Goal: Download file/media

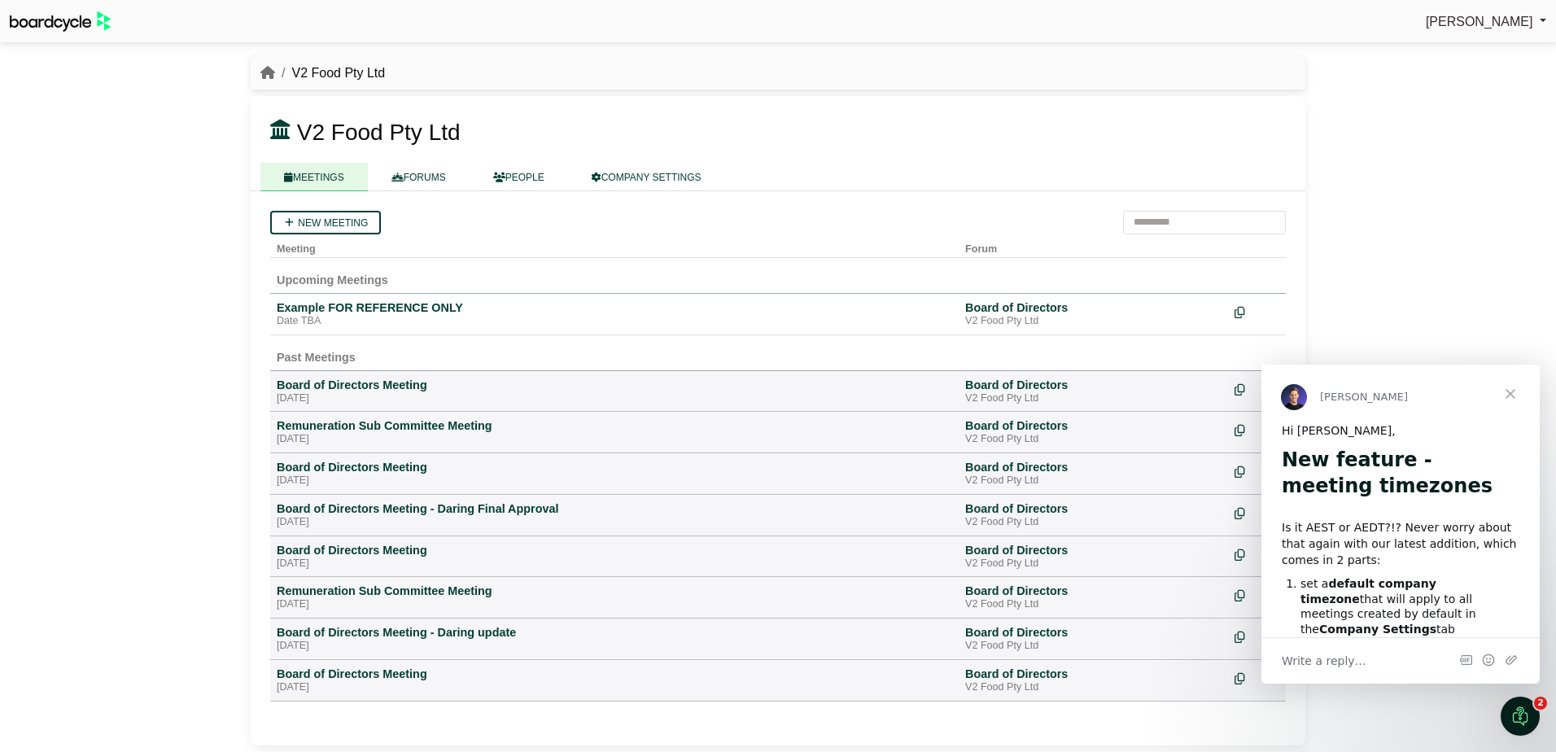
click at [1513, 393] on span "Close" at bounding box center [1511, 394] width 59 height 59
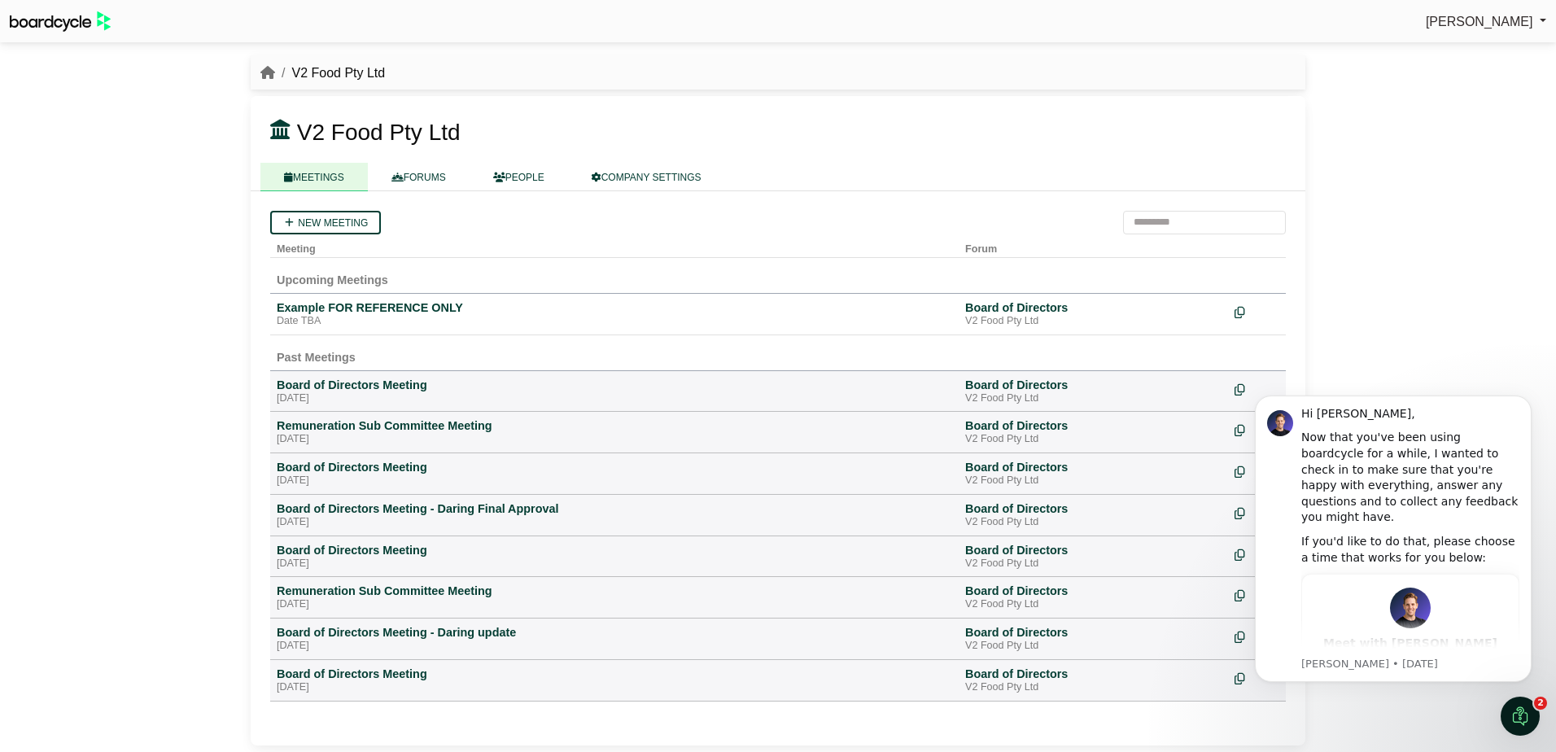
click at [1526, 396] on button "Dismiss notification" at bounding box center [1527, 400] width 17 height 17
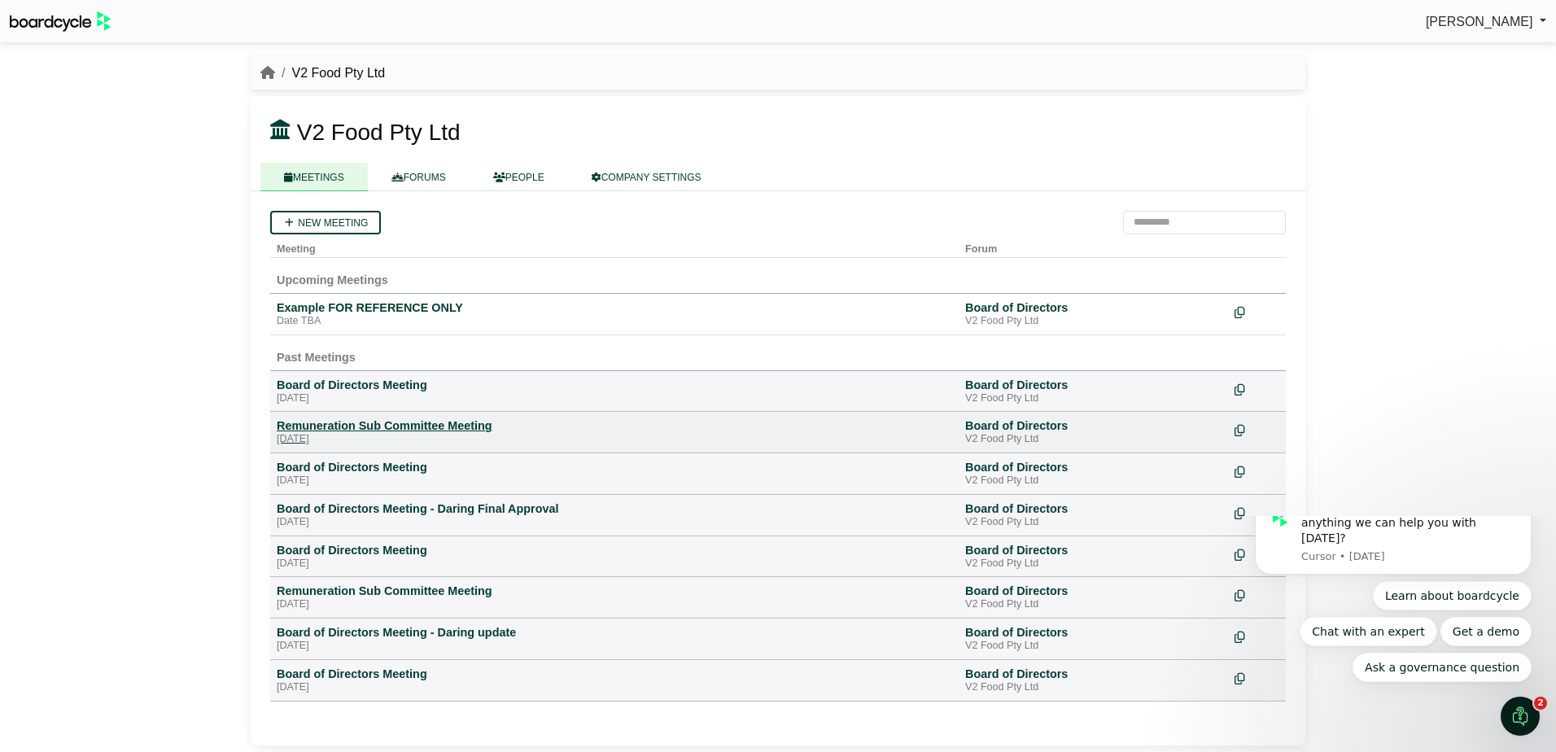
click at [433, 428] on div "Remuneration Sub Committee Meeting" at bounding box center [615, 425] width 676 height 15
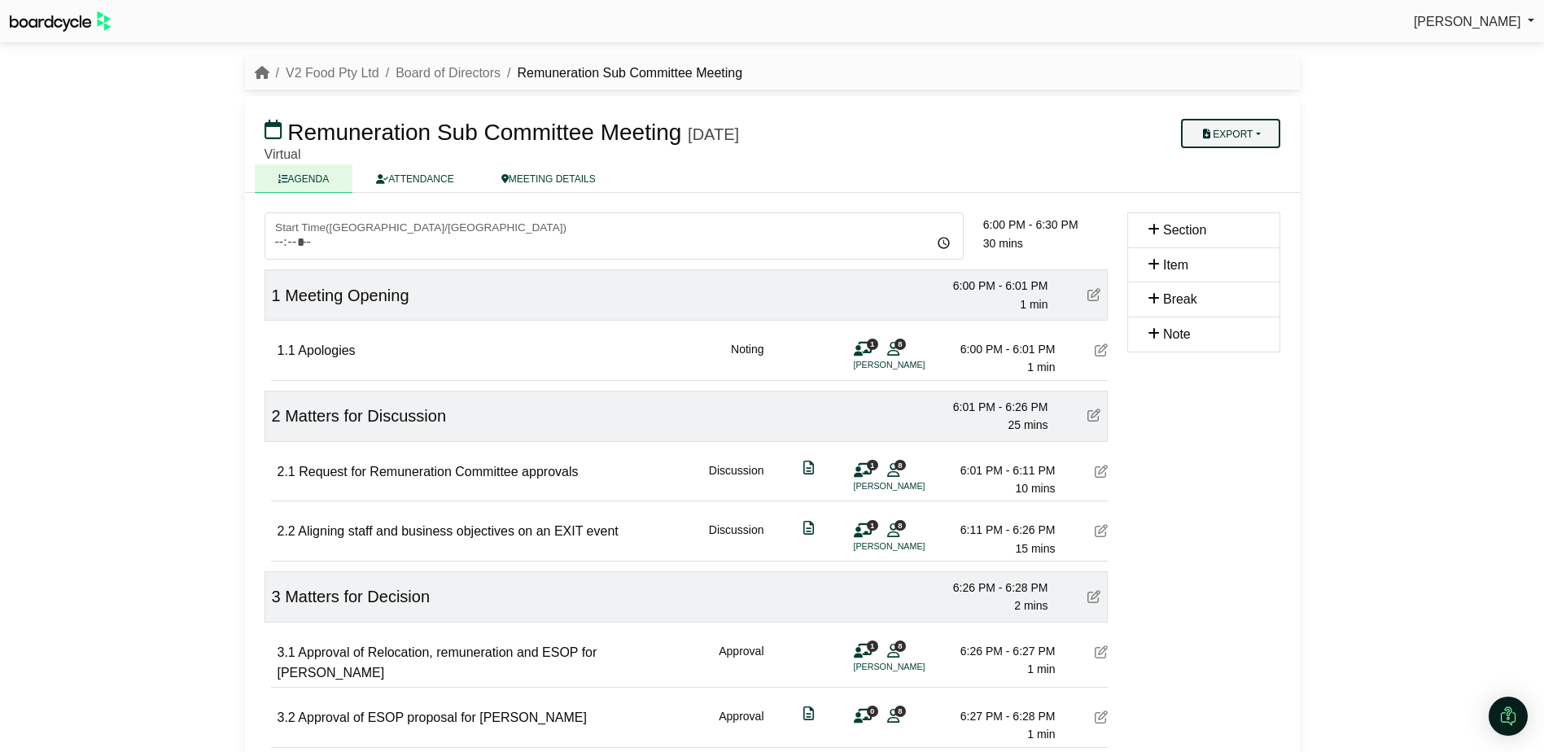
click at [1230, 134] on button "Export" at bounding box center [1230, 133] width 98 height 29
click at [1244, 213] on link "Shell Minutes" at bounding box center [1252, 211] width 142 height 24
click at [1496, 20] on span "[PERSON_NAME]" at bounding box center [1467, 22] width 107 height 14
click at [1460, 50] on link "Sign Out" at bounding box center [1469, 48] width 130 height 31
